Goal: Transaction & Acquisition: Purchase product/service

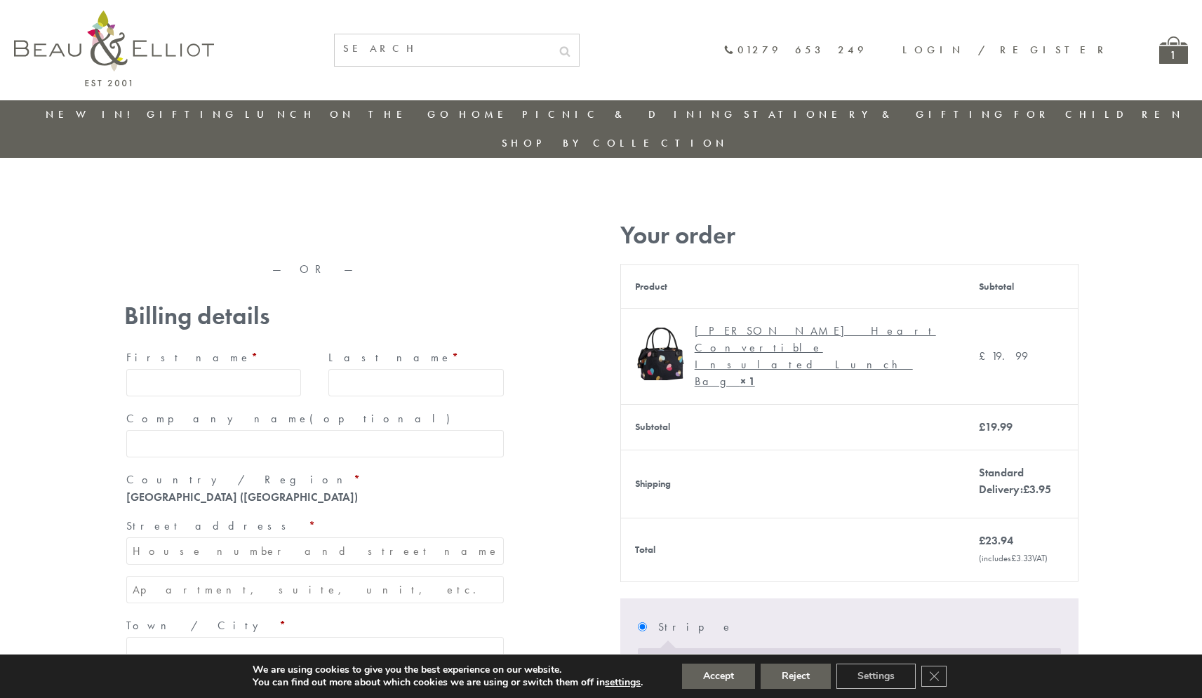
type input "[EMAIL_ADDRESS][DOMAIN_NAME]"
type input "Maria"
type input "Williams"
type input "23, Scottsdale, Happytown"
type input "London"
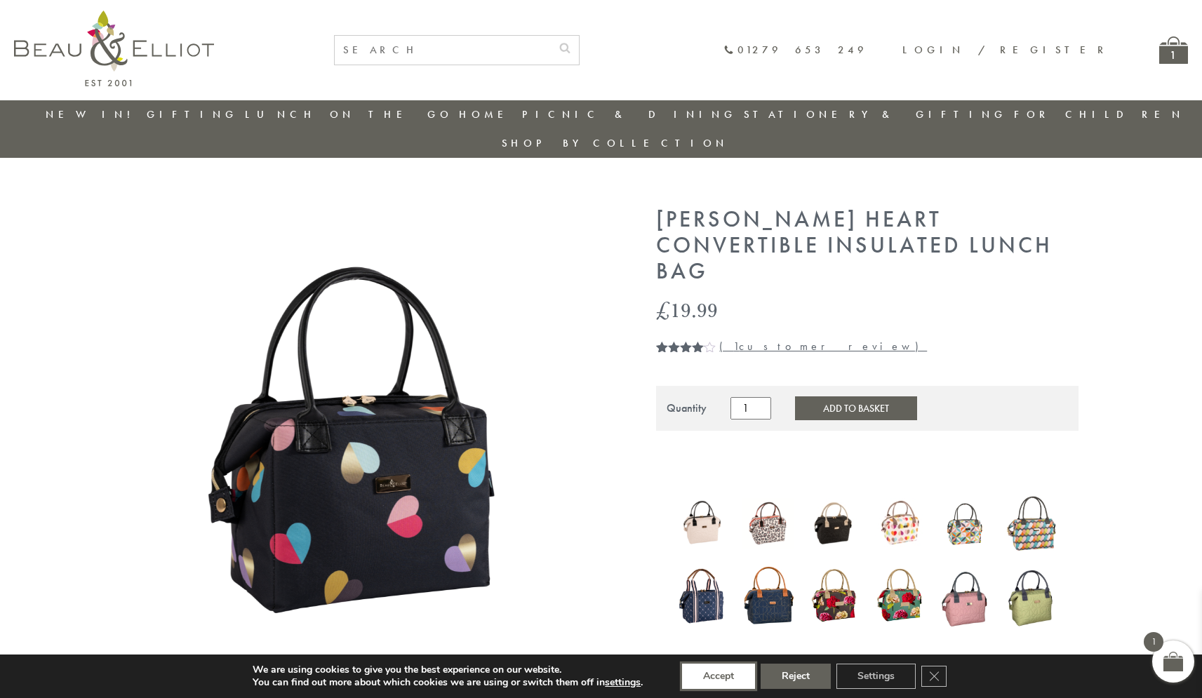
click at [719, 677] on button "Accept" at bounding box center [718, 676] width 73 height 25
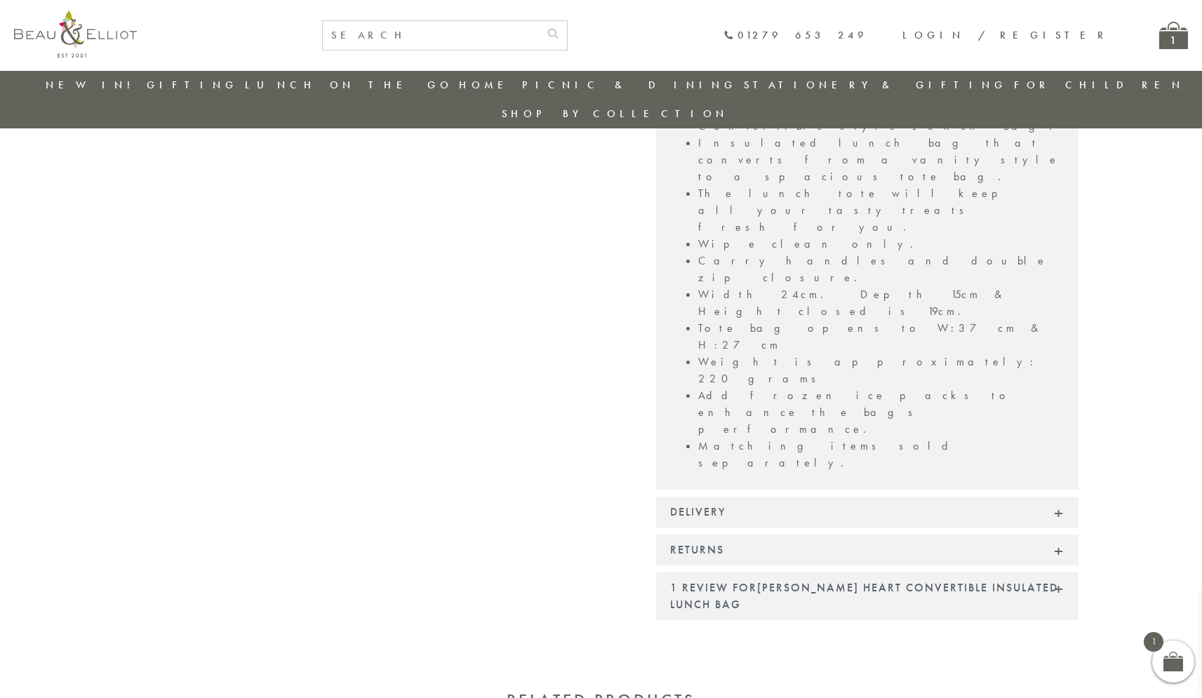
scroll to position [990, 0]
